Goal: Transaction & Acquisition: Purchase product/service

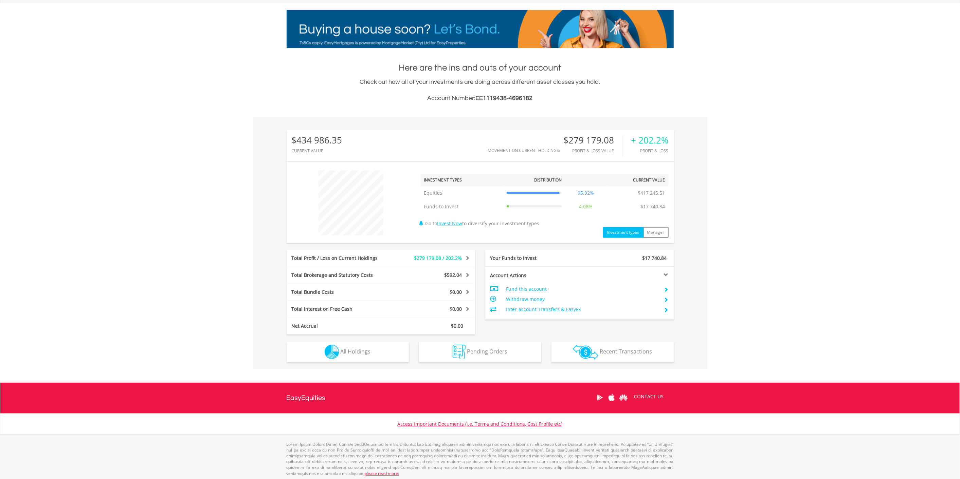
scroll to position [94, 0]
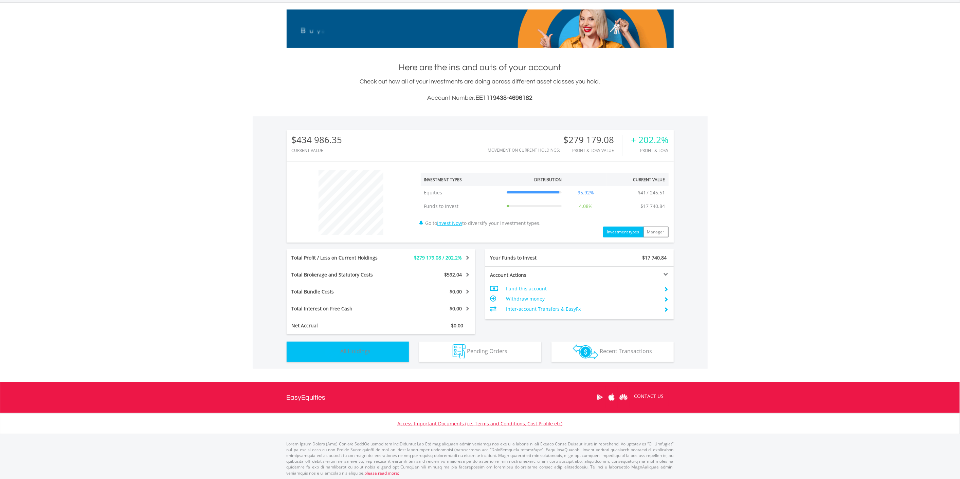
click at [365, 348] on span "All Holdings" at bounding box center [355, 351] width 30 height 7
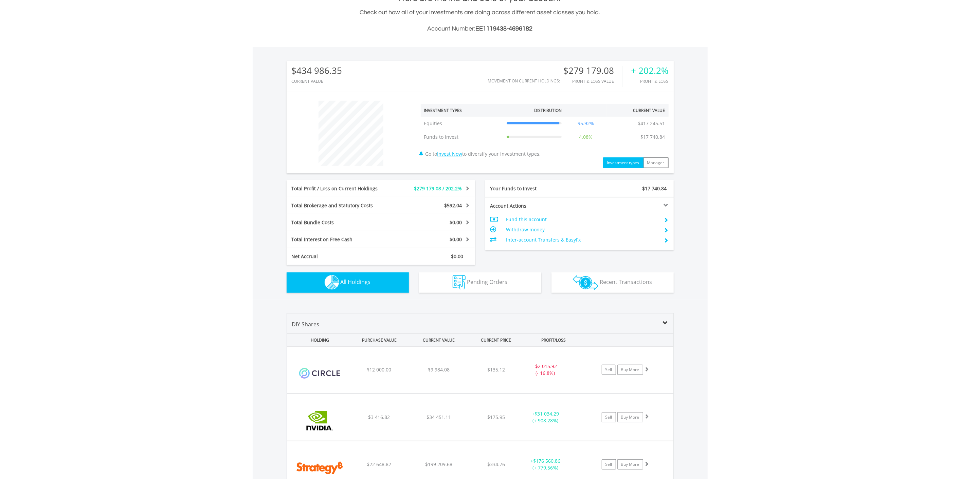
scroll to position [144, 0]
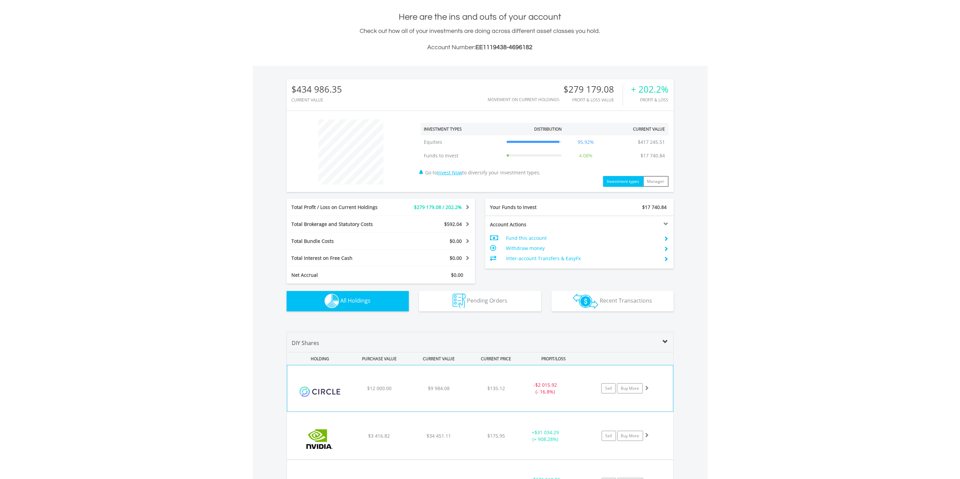
click at [375, 385] on span "$12 000.00" at bounding box center [379, 388] width 24 height 6
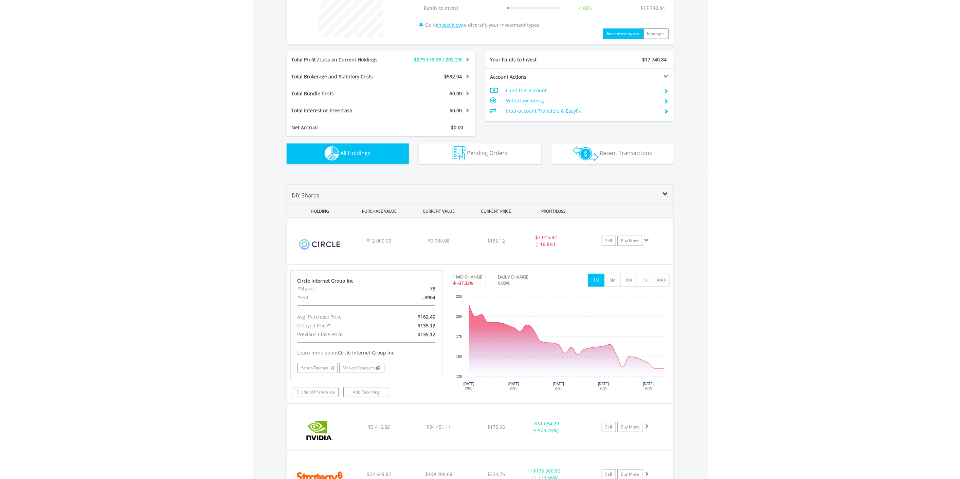
scroll to position [295, 0]
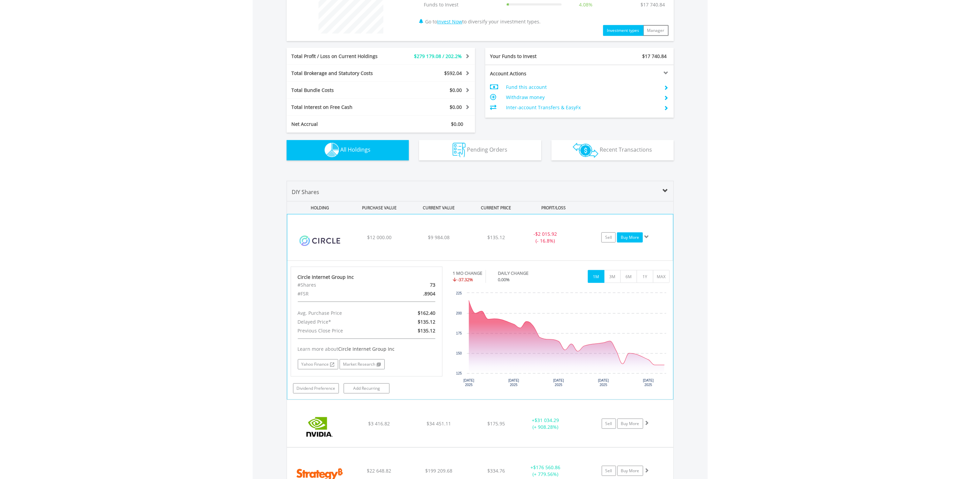
click at [629, 237] on link "Buy More" at bounding box center [630, 237] width 26 height 10
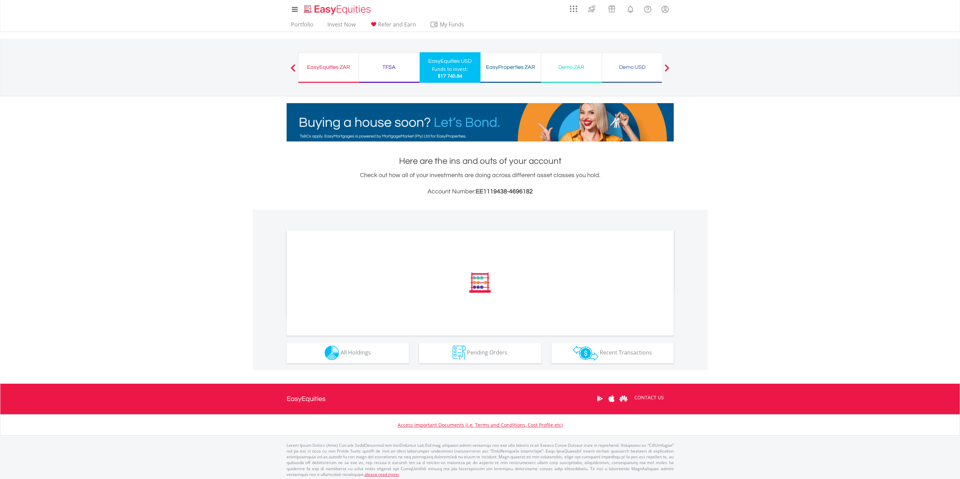
scroll to position [2, 0]
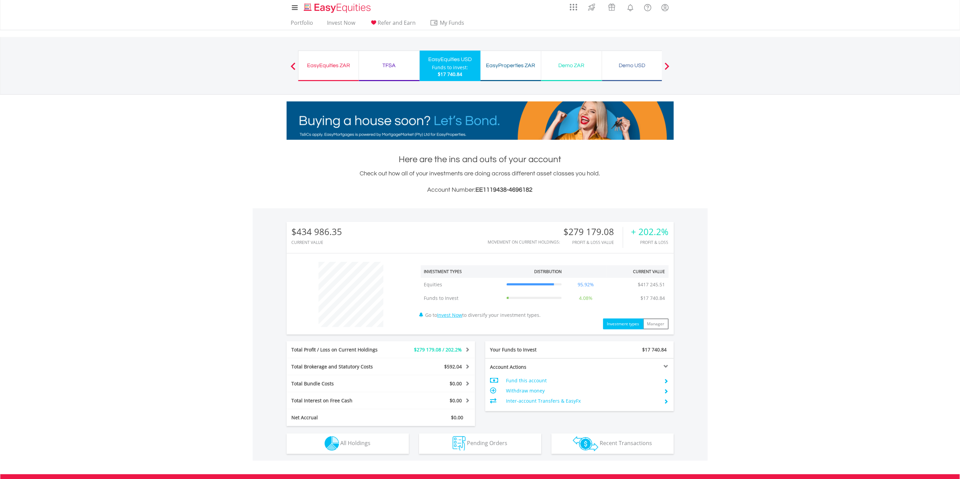
click at [358, 349] on div "Total Profit / Loss on Current Holdings" at bounding box center [341, 350] width 110 height 7
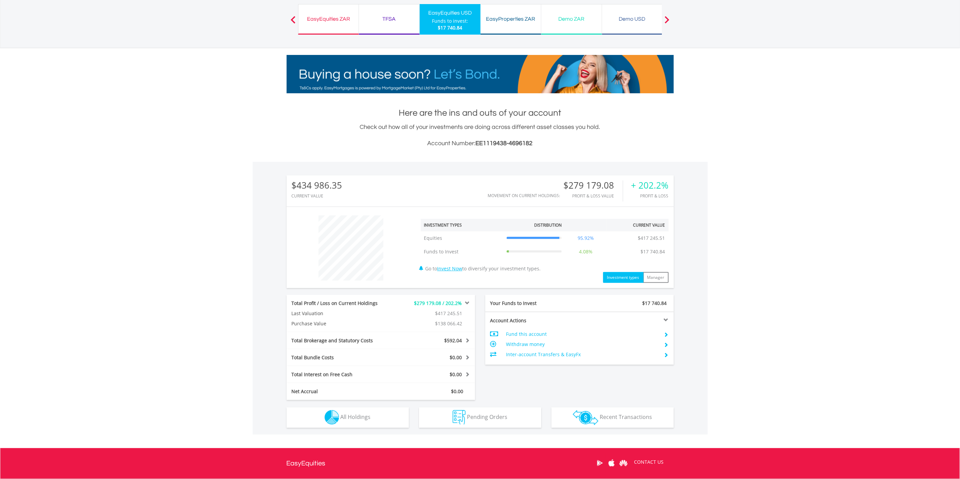
scroll to position [0, 0]
